Goal: Task Accomplishment & Management: Manage account settings

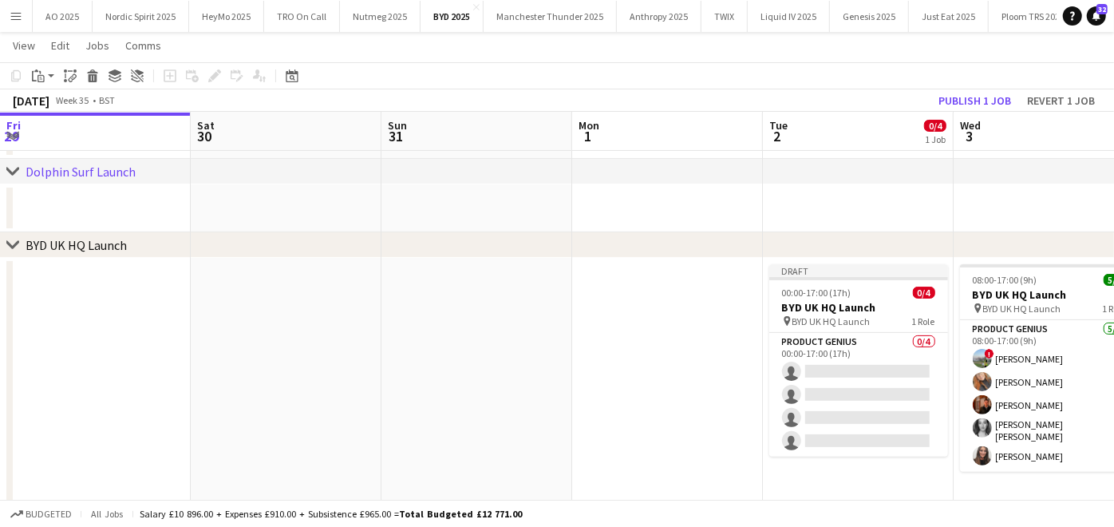
scroll to position [0, 556]
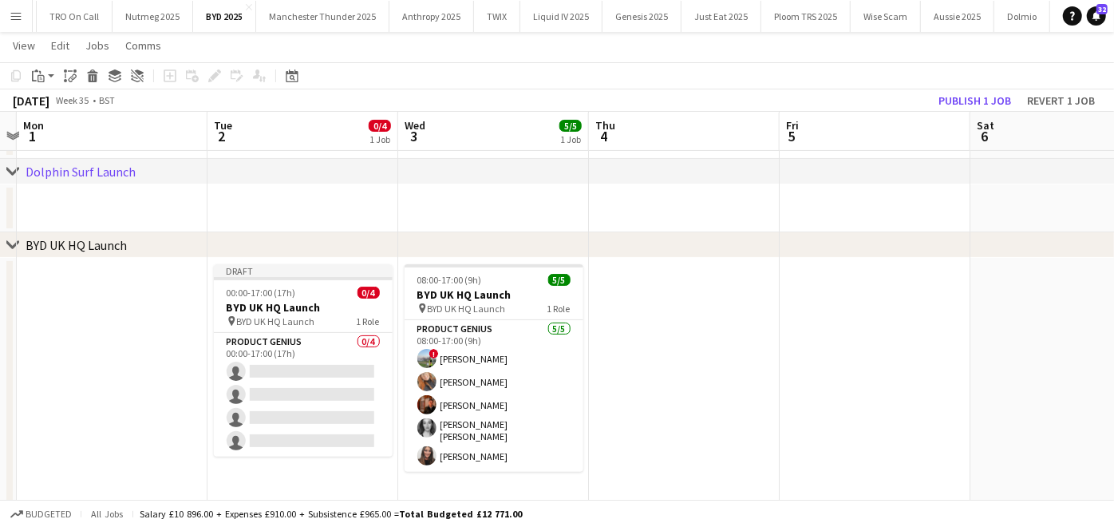
click at [15, 18] on app-icon "Menu" at bounding box center [16, 16] width 13 height 13
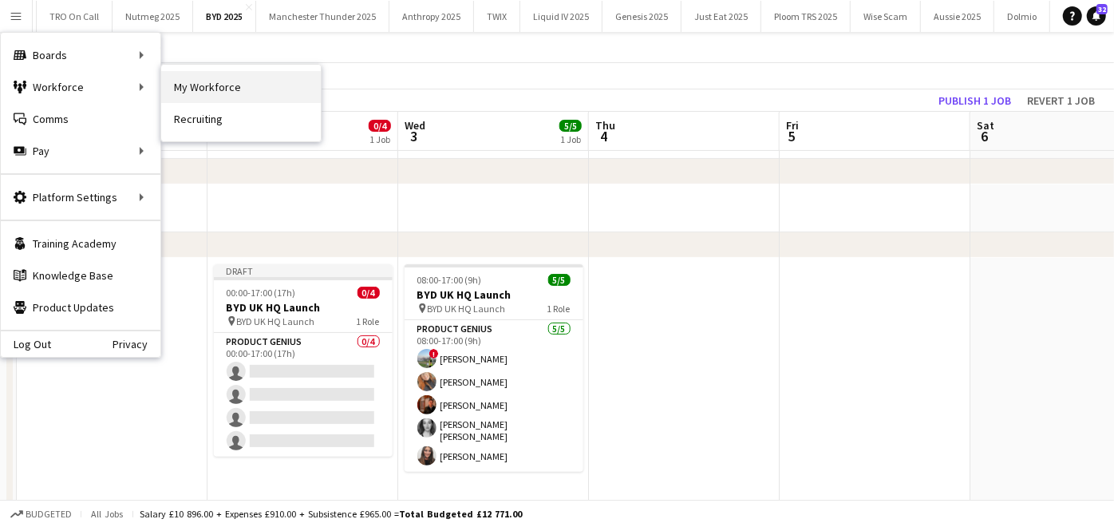
click at [161, 88] on link "My Workforce" at bounding box center [241, 87] width 160 height 32
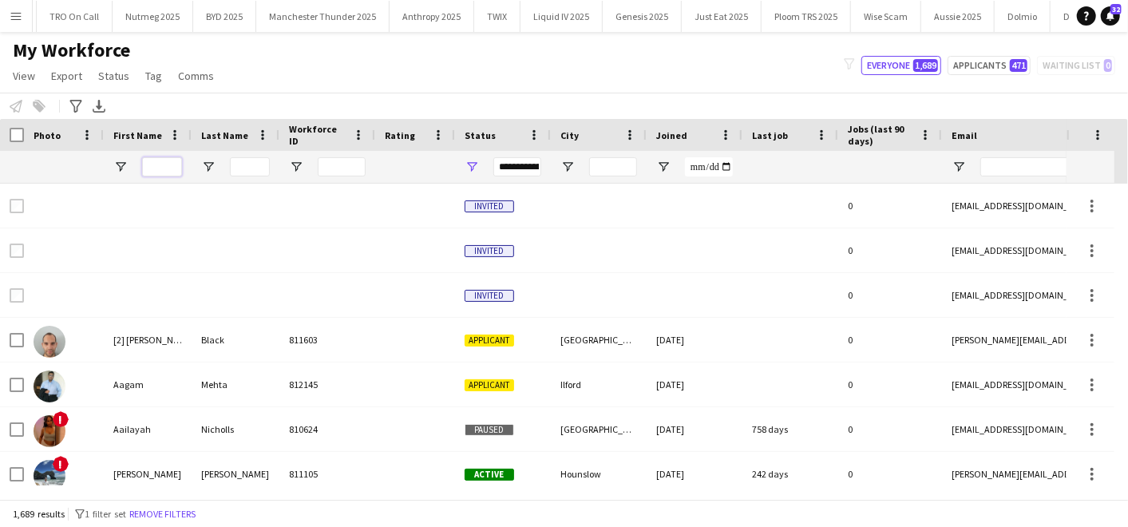
click at [160, 166] on input "First Name Filter Input" at bounding box center [162, 166] width 40 height 19
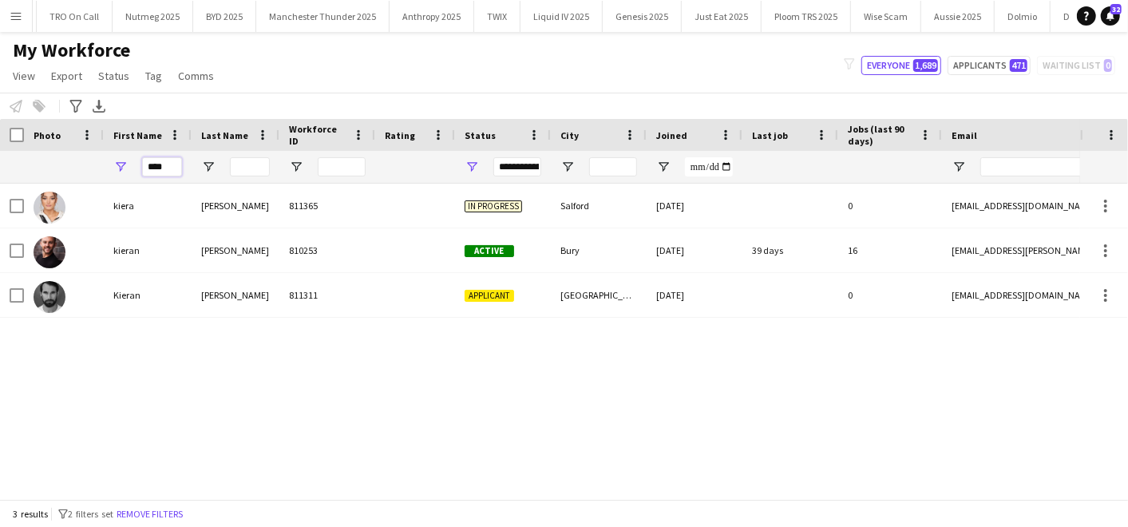
type input "****"
click at [135, 355] on div "[PERSON_NAME] 811365 In progress [GEOGRAPHIC_DATA] [DATE] 0 [EMAIL_ADDRESS][DOM…" at bounding box center [540, 335] width 1080 height 302
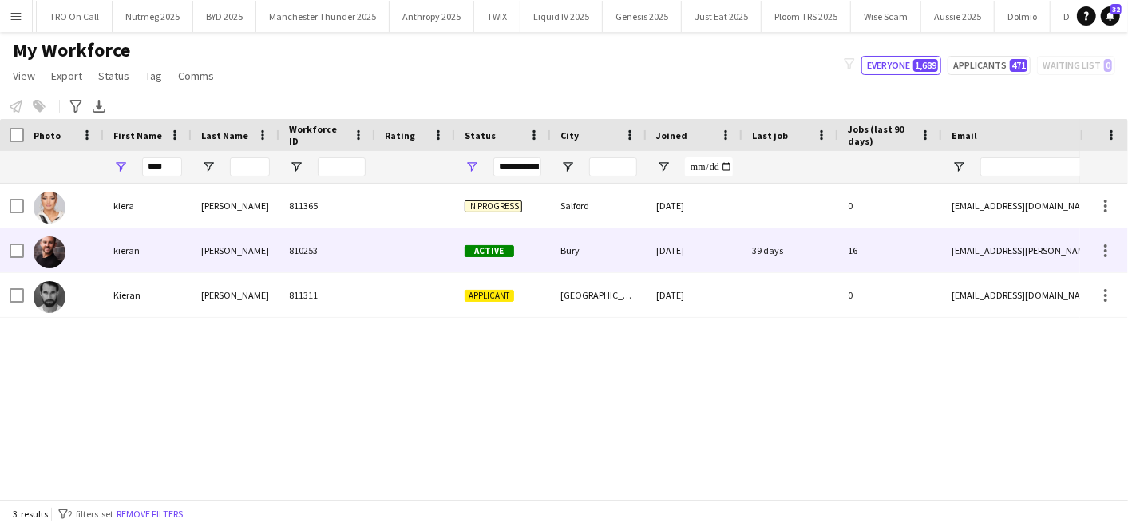
click at [143, 242] on div "kieran" at bounding box center [148, 250] width 88 height 44
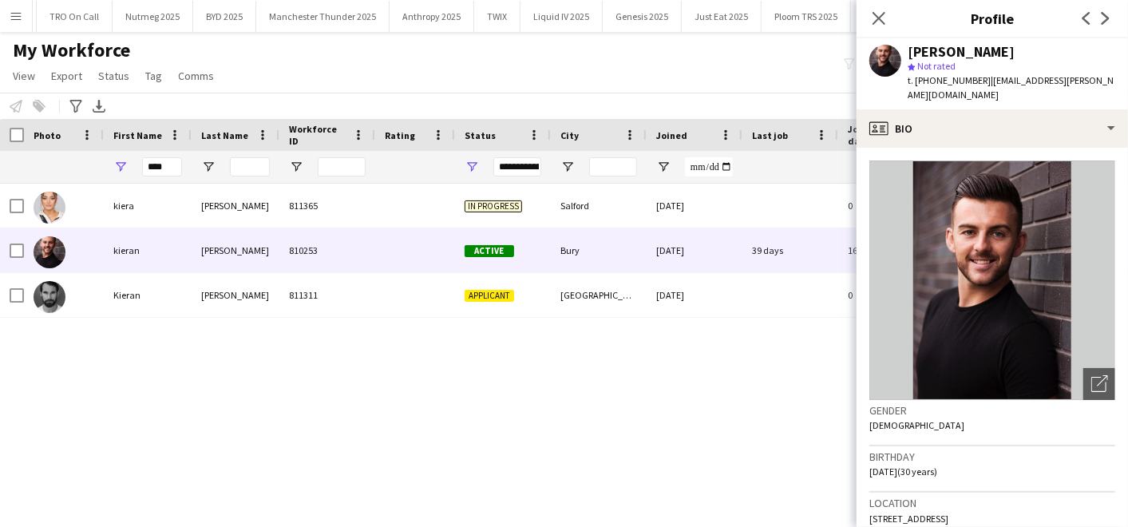
scroll to position [21, 0]
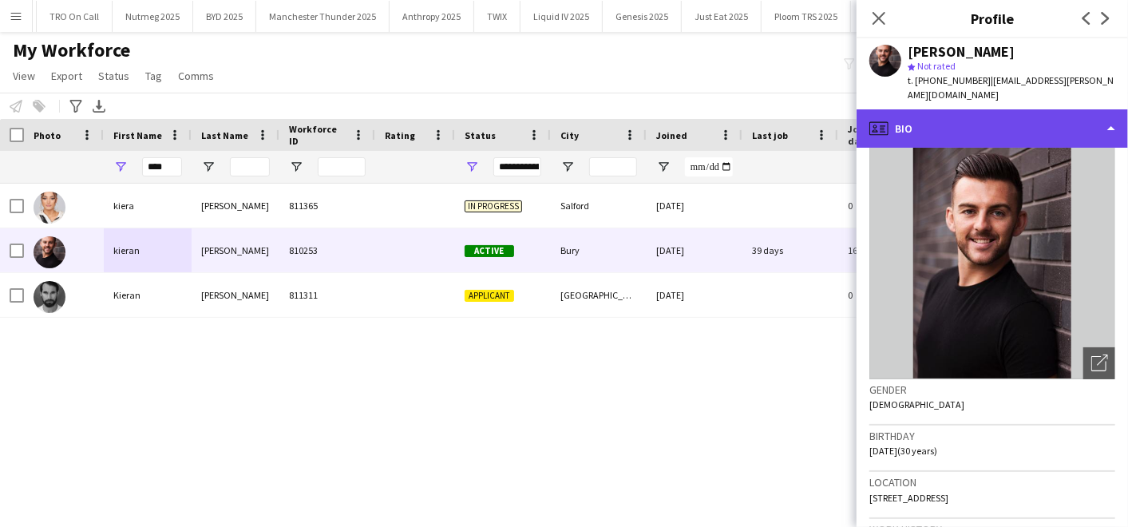
click at [1047, 109] on div "profile Bio" at bounding box center [991, 128] width 271 height 38
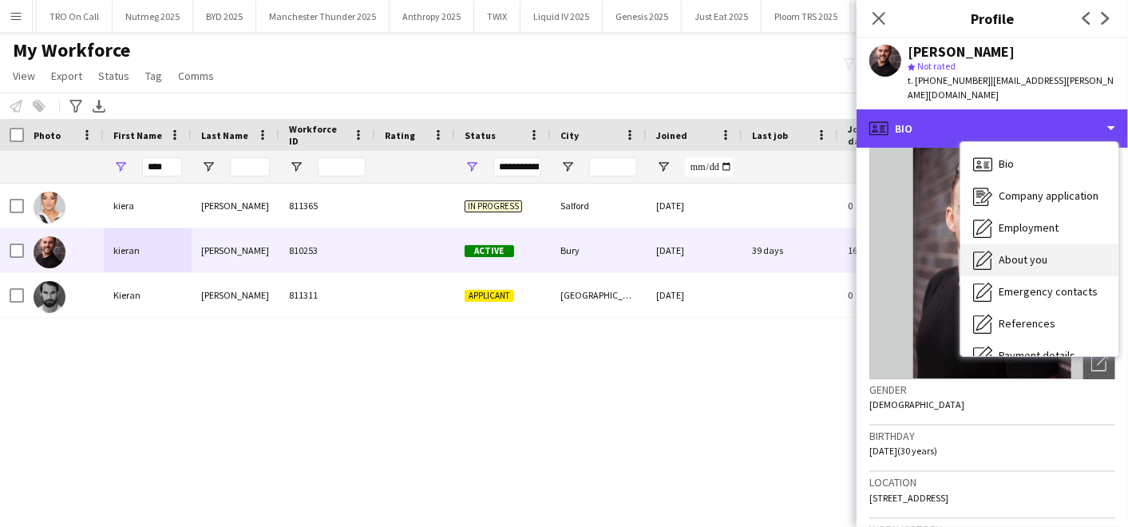
scroll to position [213, 0]
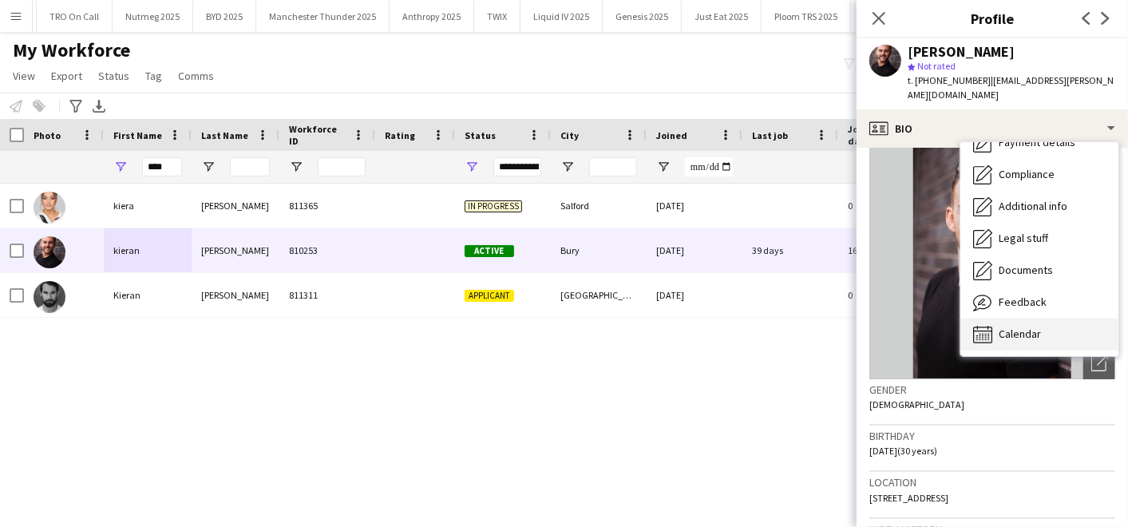
click at [1015, 328] on div "Calendar Calendar" at bounding box center [1039, 334] width 158 height 32
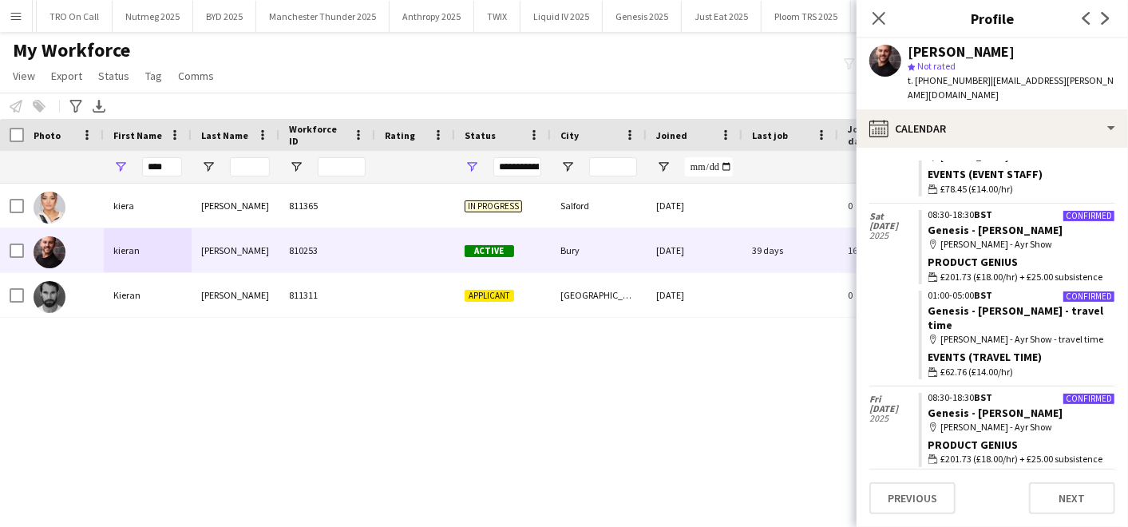
scroll to position [798, 0]
click at [942, 224] on link "Genesis - [PERSON_NAME]" at bounding box center [995, 231] width 135 height 14
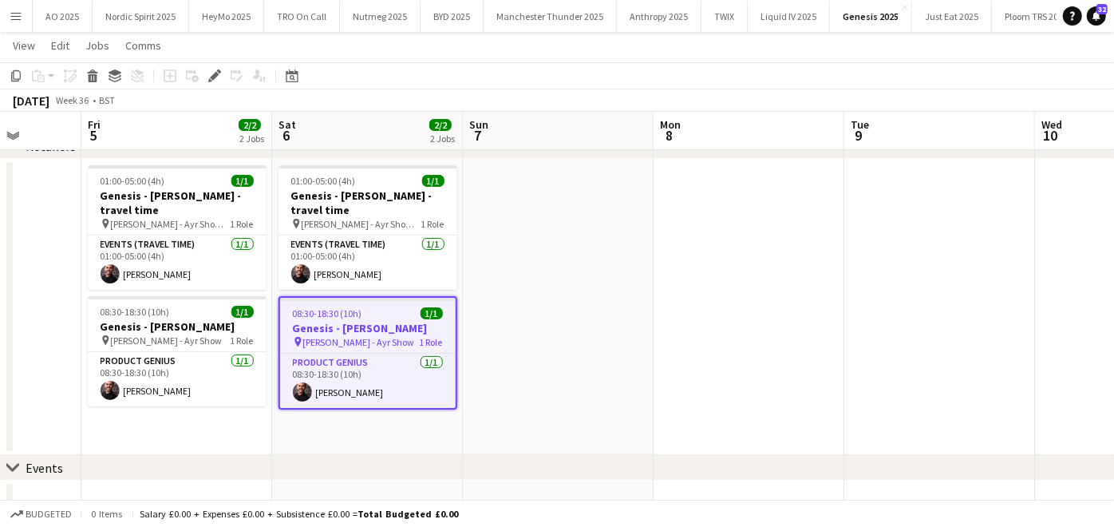
scroll to position [0, 490]
